Goal: Information Seeking & Learning: Learn about a topic

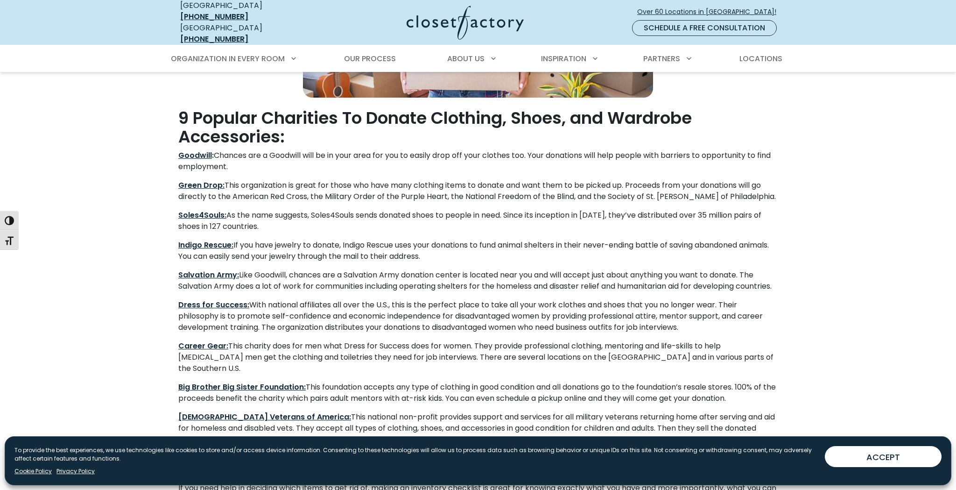
scroll to position [467, 0]
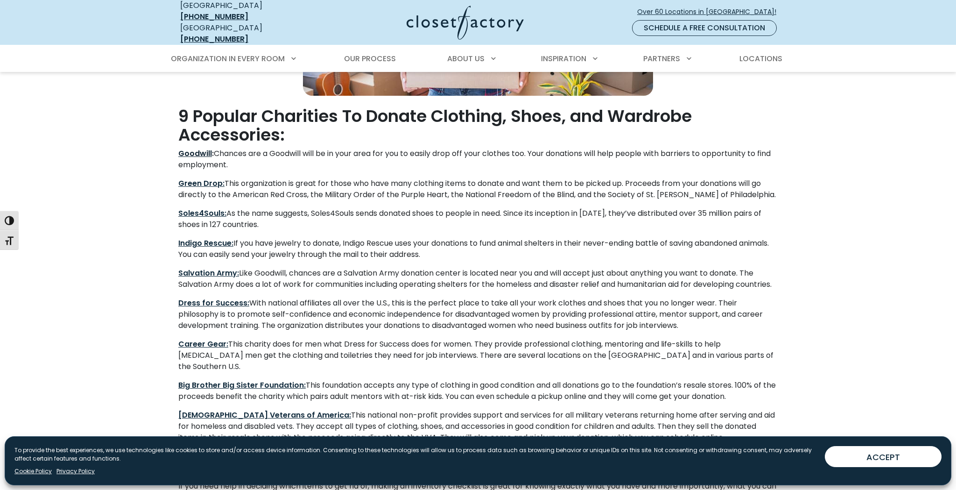
click at [195, 148] on strong "Goodwill" at bounding box center [195, 153] width 34 height 11
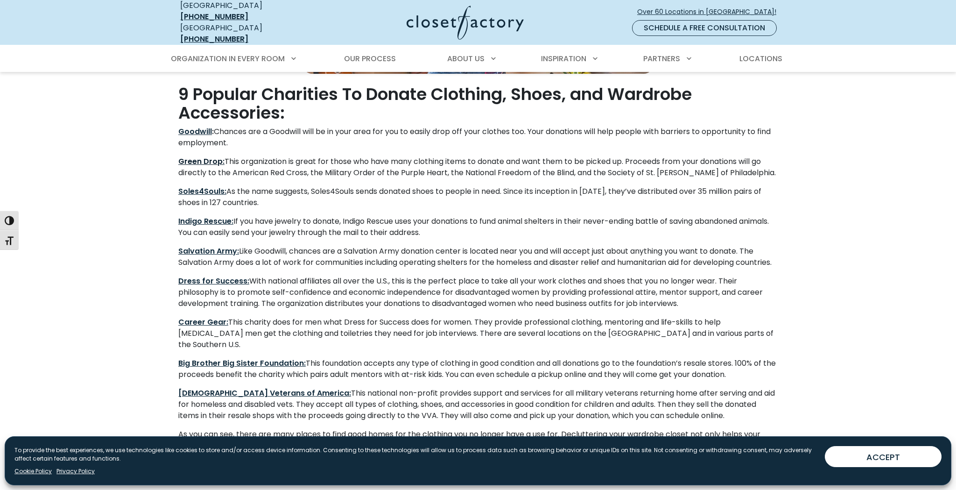
scroll to position [493, 0]
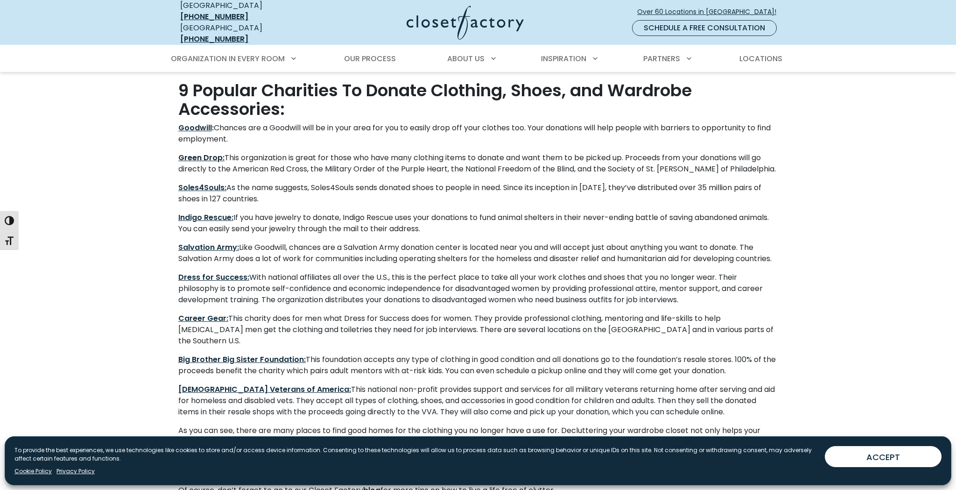
click at [212, 152] on strong "Green Drop:" at bounding box center [201, 157] width 46 height 11
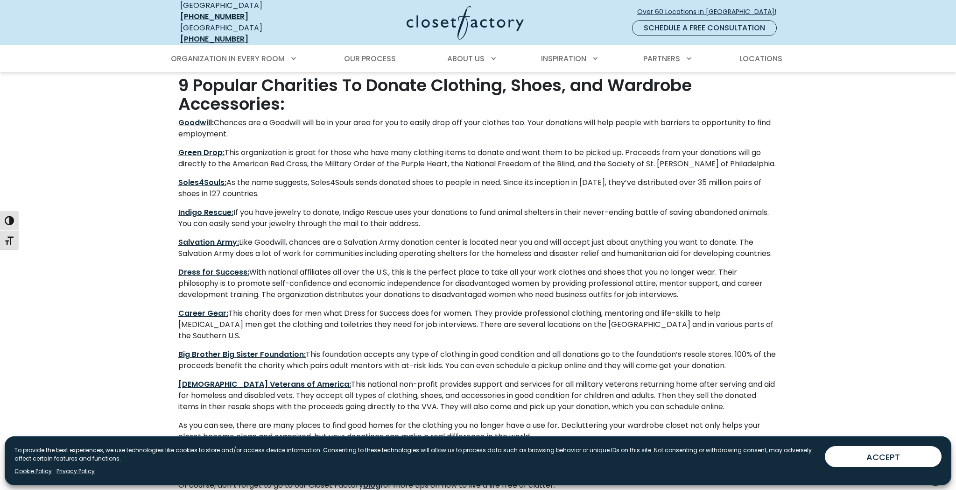
scroll to position [499, 0]
click at [202, 236] on strong "Salvation Army:" at bounding box center [208, 241] width 61 height 11
